Goal: Task Accomplishment & Management: Manage account settings

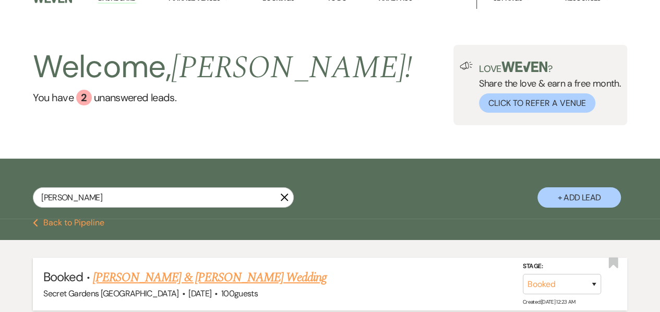
scroll to position [16, 0]
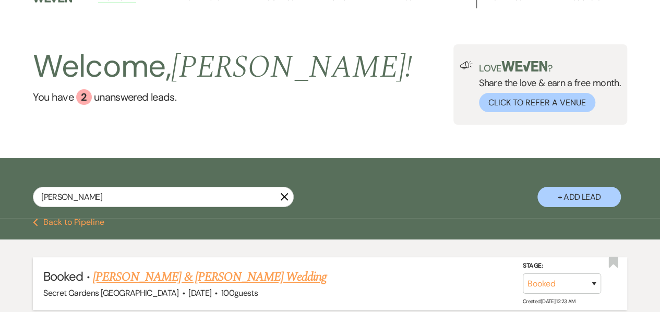
type input "[PERSON_NAME]"
click at [119, 273] on link "[PERSON_NAME] & [PERSON_NAME] Wedding" at bounding box center [210, 277] width 234 height 19
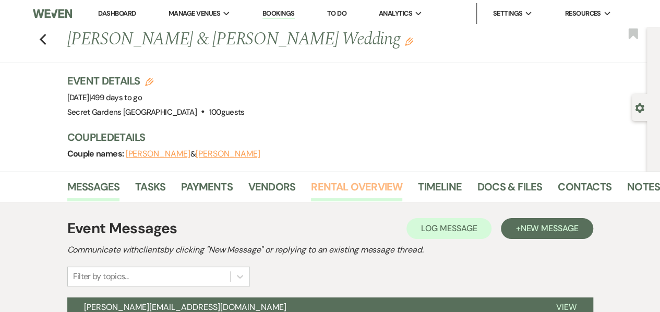
click at [341, 187] on link "Rental Overview" at bounding box center [356, 189] width 91 height 23
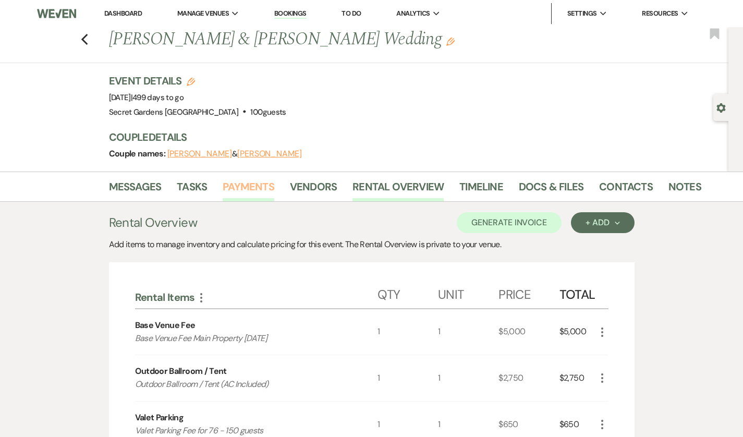
click at [223, 191] on link "Payments" at bounding box center [249, 189] width 52 height 23
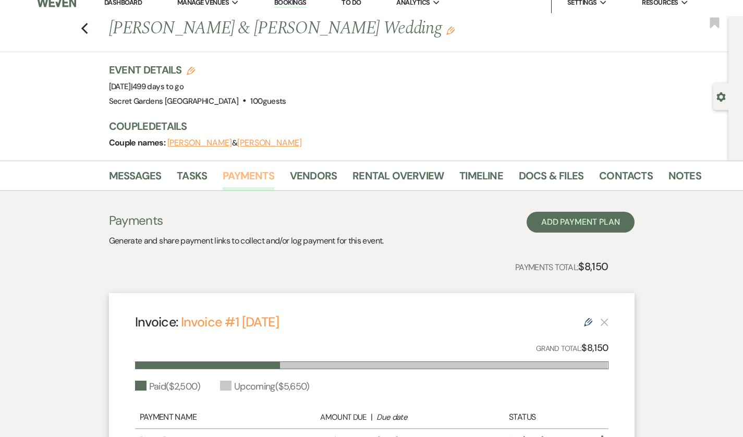
scroll to position [9, 0]
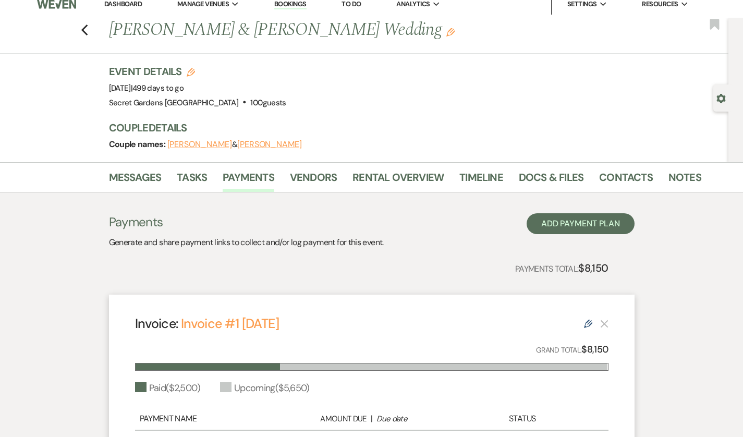
click at [560, 174] on li "Docs & Files" at bounding box center [559, 179] width 80 height 25
click at [599, 181] on link "Contacts" at bounding box center [626, 180] width 54 height 23
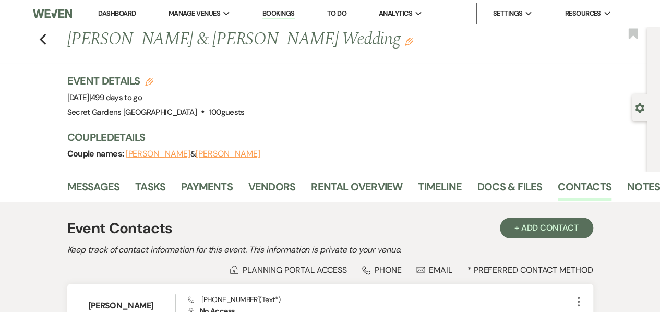
click at [54, 42] on div "Previous [PERSON_NAME] & [PERSON_NAME] Wedding Edit Bookmark" at bounding box center [321, 45] width 652 height 36
click at [46, 40] on icon "Previous" at bounding box center [43, 39] width 8 height 13
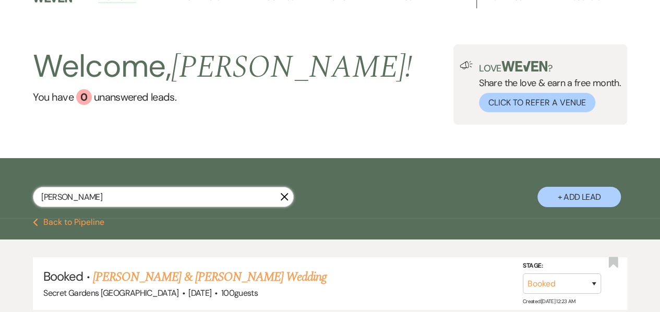
drag, startPoint x: 95, startPoint y: 193, endPoint x: 7, endPoint y: 199, distance: 87.8
click at [7, 199] on div "[PERSON_NAME] + Add Lead" at bounding box center [330, 189] width 660 height 53
type input "carolina am"
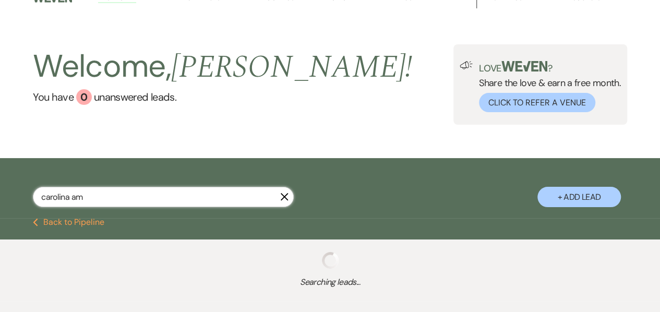
select select "8"
select select "4"
select select "8"
select select "5"
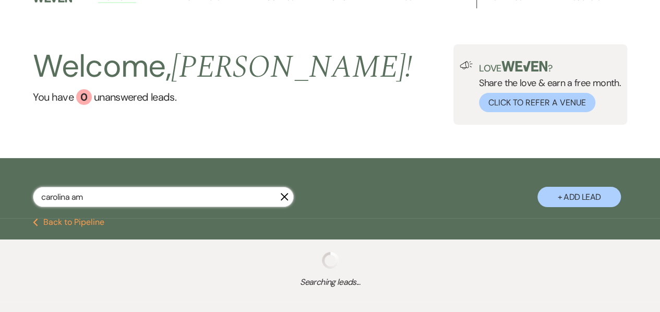
select select "5"
select select "8"
select select "5"
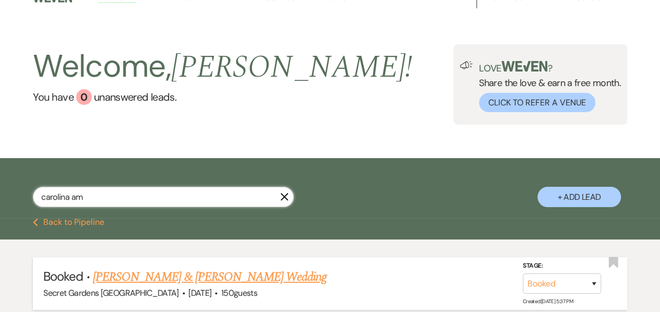
type input "carolina am"
click at [176, 270] on link "[PERSON_NAME] & [PERSON_NAME] Wedding" at bounding box center [210, 277] width 234 height 19
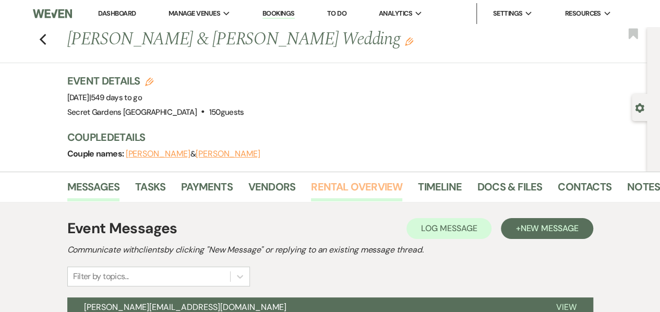
click at [377, 191] on link "Rental Overview" at bounding box center [356, 189] width 91 height 23
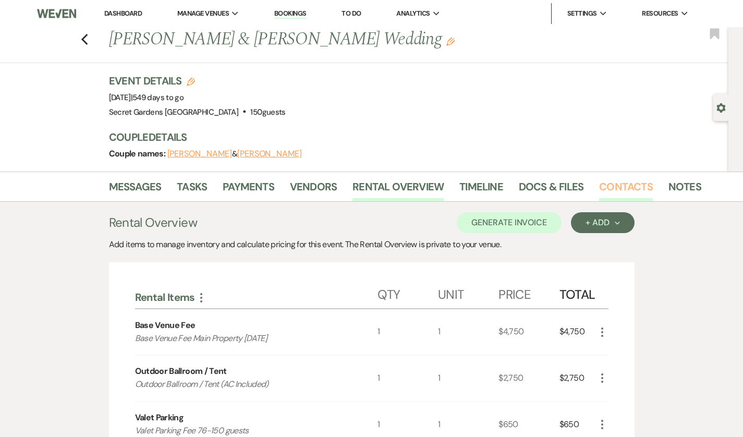
click at [599, 187] on link "Contacts" at bounding box center [626, 189] width 54 height 23
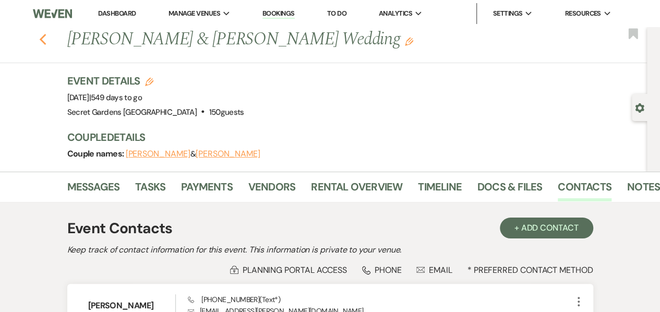
click at [47, 43] on icon "Previous" at bounding box center [43, 39] width 8 height 13
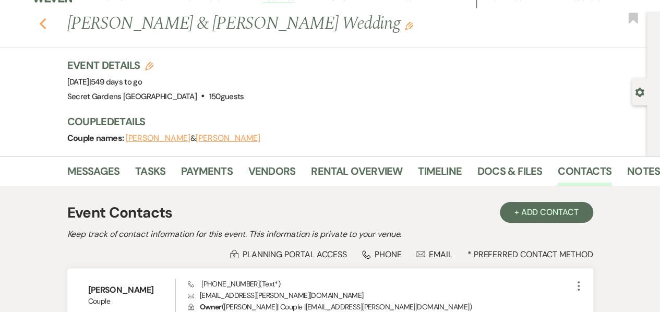
select select "8"
select select "4"
select select "8"
select select "5"
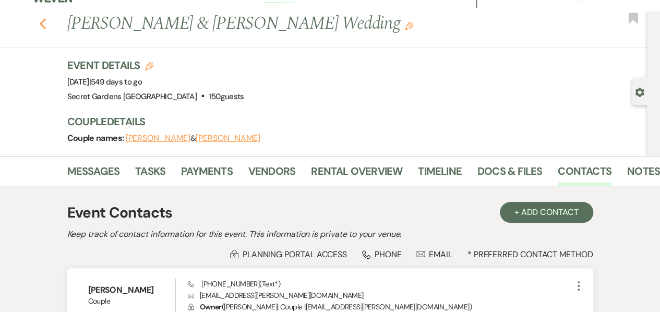
select select "5"
select select "8"
select select "5"
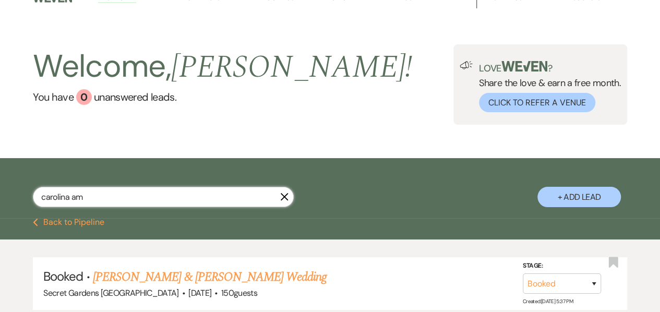
drag, startPoint x: 109, startPoint y: 196, endPoint x: 26, endPoint y: 188, distance: 83.8
click at [26, 188] on div "carolina am X + Add Lead" at bounding box center [330, 189] width 660 height 53
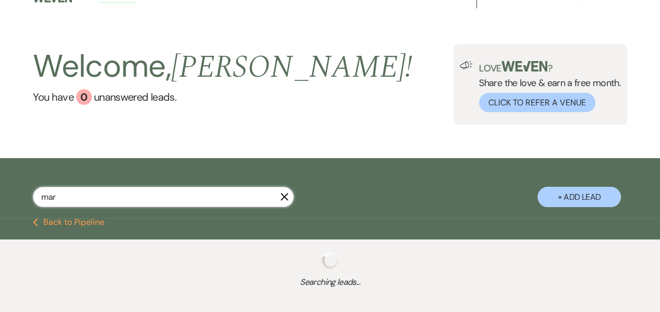
type input "maru"
select select "5"
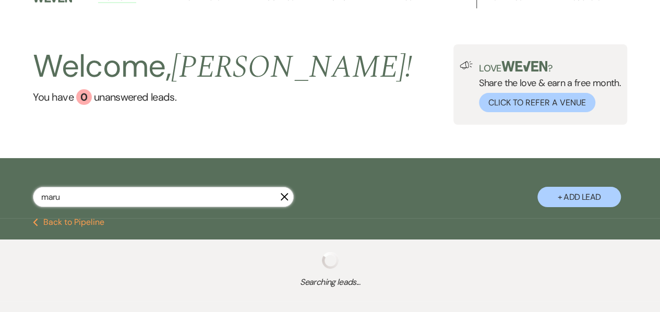
select select "5"
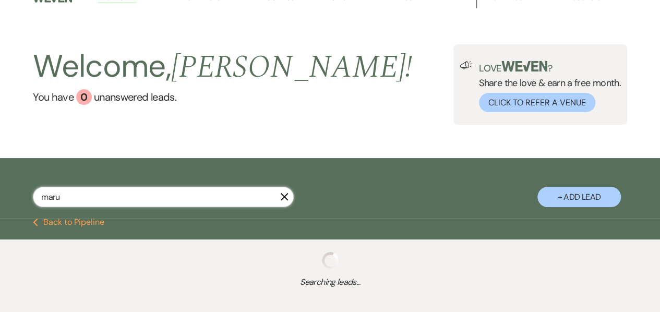
select select "5"
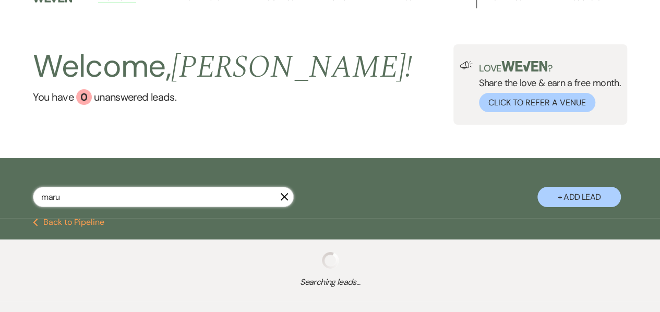
select select "5"
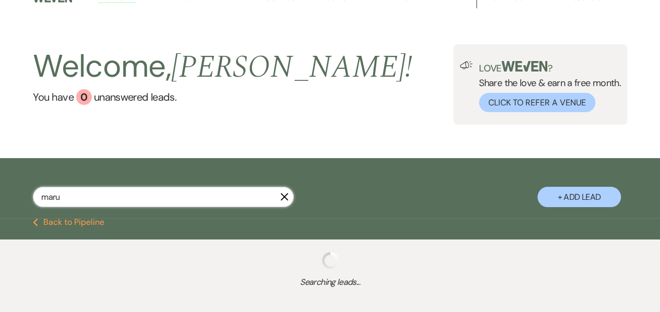
select select "8"
select select "1"
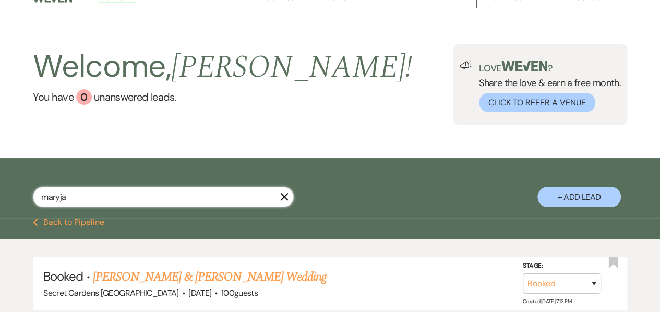
scroll to position [50, 0]
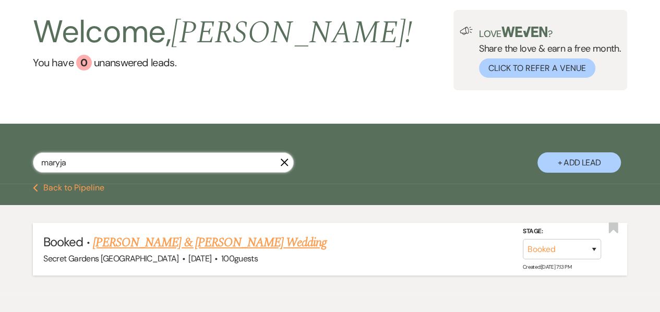
type input "maryja"
click at [127, 243] on link "[PERSON_NAME] & [PERSON_NAME] Wedding" at bounding box center [210, 242] width 234 height 19
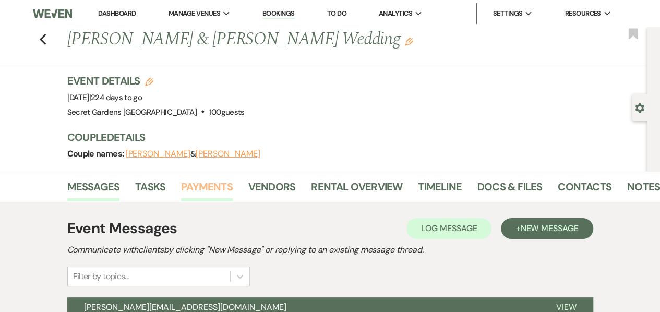
click at [208, 191] on link "Payments" at bounding box center [207, 189] width 52 height 23
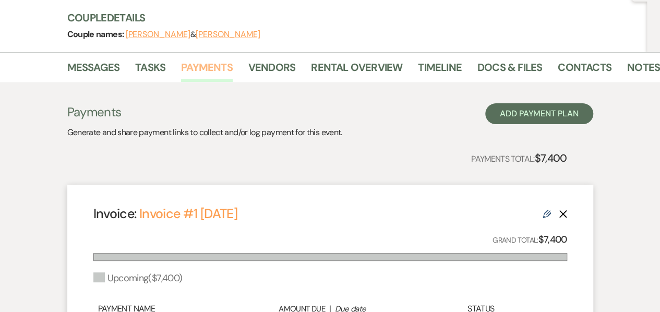
scroll to position [15, 0]
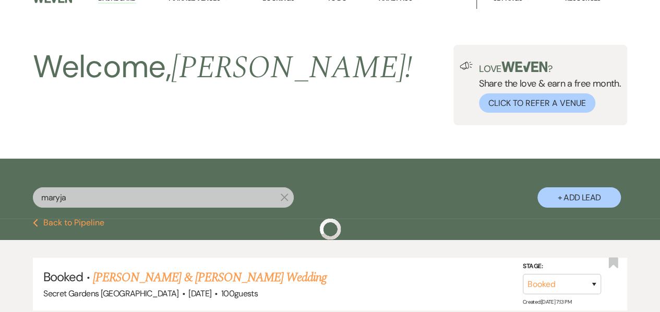
scroll to position [50, 0]
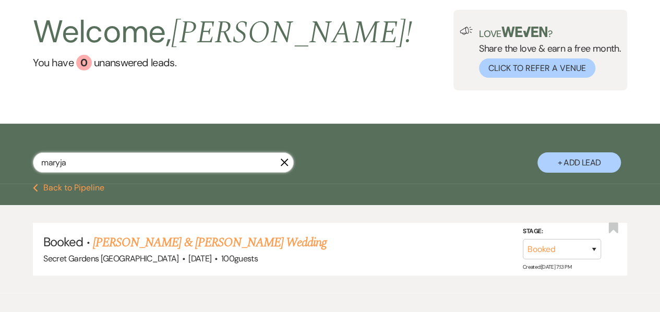
click at [212, 155] on input "maryja" at bounding box center [163, 162] width 261 height 20
type input "[PERSON_NAME]"
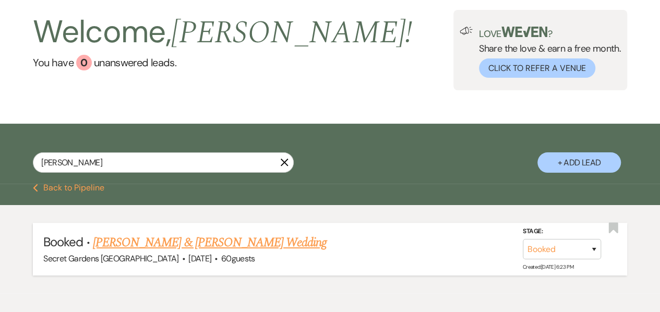
click at [202, 235] on link "[PERSON_NAME] & [PERSON_NAME] Wedding" at bounding box center [210, 242] width 234 height 19
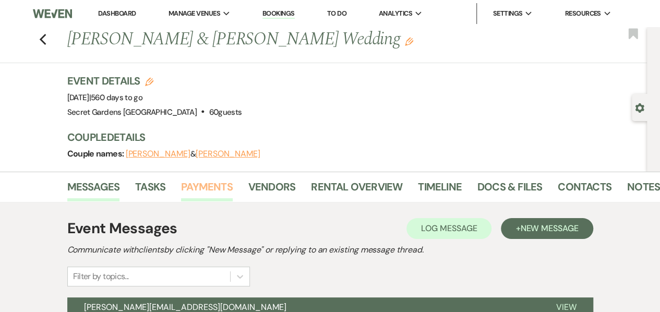
click at [204, 188] on link "Payments" at bounding box center [207, 189] width 52 height 23
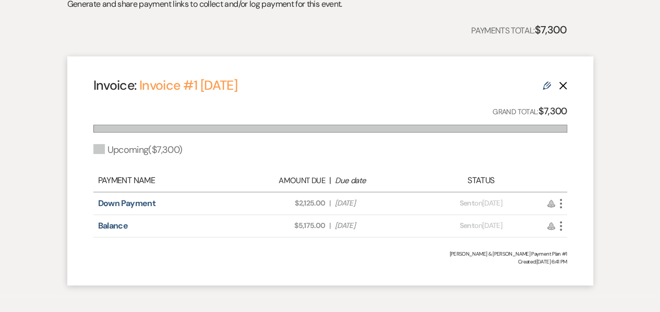
scroll to position [249, 0]
